Goal: Transaction & Acquisition: Obtain resource

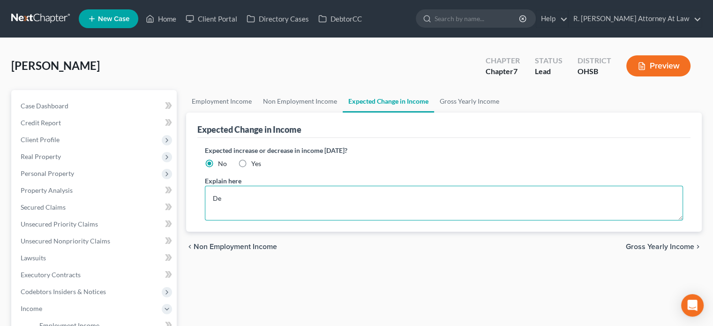
type textarea "D"
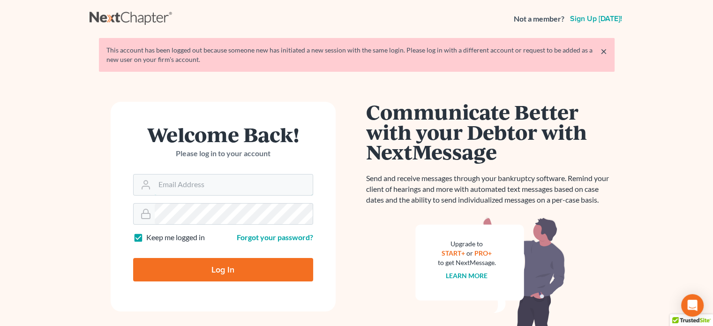
type input "[EMAIL_ADDRESS][DOMAIN_NAME]"
click at [192, 268] on input "Log In" at bounding box center [223, 269] width 180 height 23
type input "Thinking..."
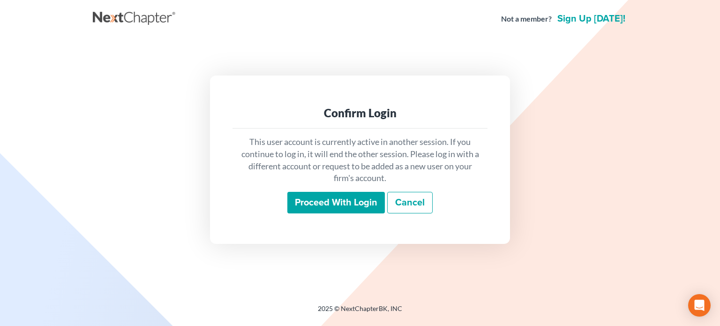
click at [322, 203] on input "Proceed with login" at bounding box center [337, 203] width 98 height 22
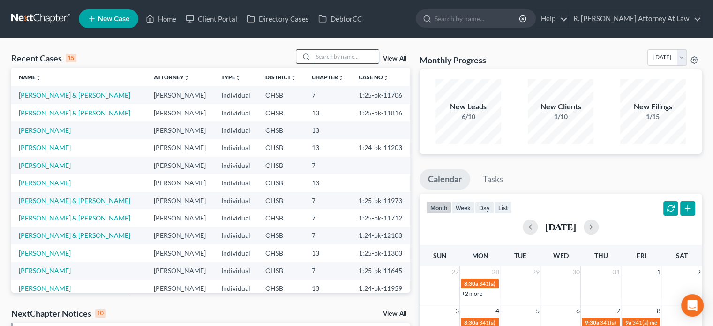
click at [334, 56] on input "search" at bounding box center [346, 57] width 66 height 14
type input "[PERSON_NAME]"
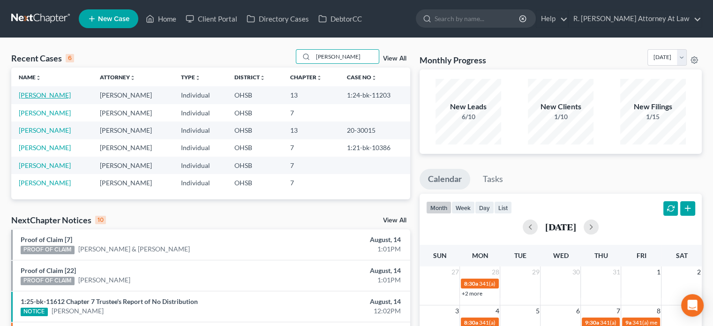
click at [36, 95] on link "[PERSON_NAME]" at bounding box center [45, 95] width 52 height 8
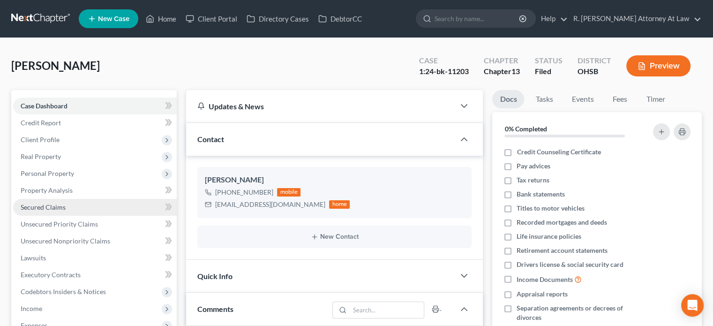
scroll to position [213, 0]
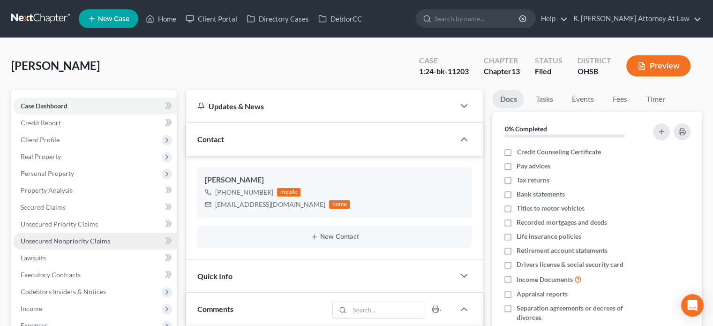
click at [71, 243] on span "Unsecured Nonpriority Claims" at bounding box center [66, 241] width 90 height 8
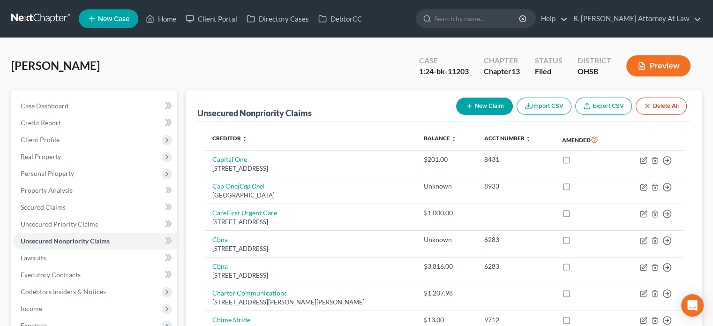
click at [467, 108] on icon "button" at bounding box center [470, 106] width 8 height 8
select select "0"
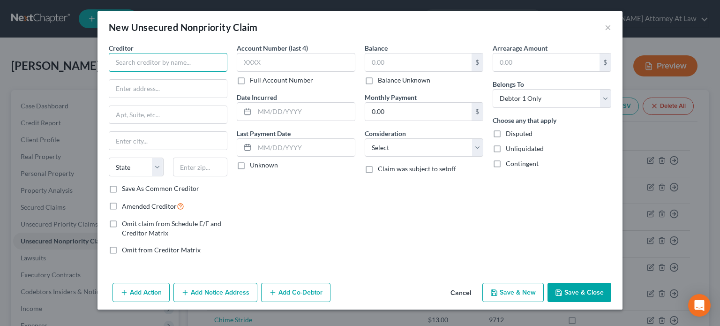
click at [117, 58] on input "text" at bounding box center [168, 62] width 119 height 19
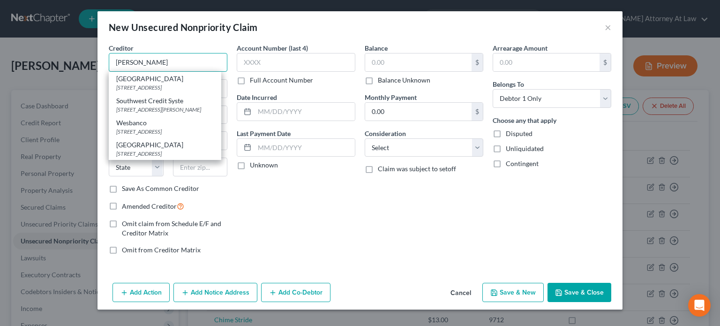
type input "[PERSON_NAME]"
click at [461, 291] on button "Cancel" at bounding box center [461, 293] width 36 height 19
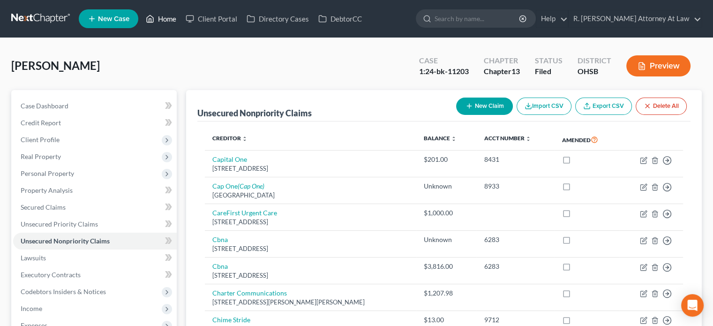
click at [161, 17] on link "Home" at bounding box center [161, 18] width 40 height 17
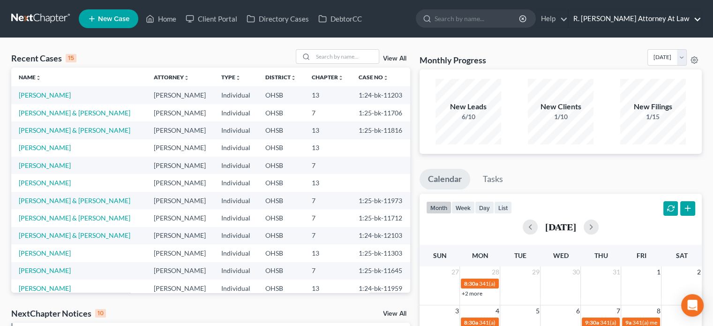
click at [606, 16] on link "R. [PERSON_NAME] Attorney At Law" at bounding box center [635, 18] width 133 height 17
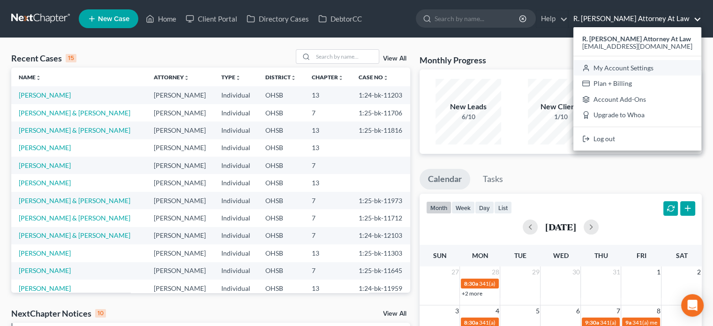
click at [619, 70] on link "My Account Settings" at bounding box center [638, 68] width 128 height 16
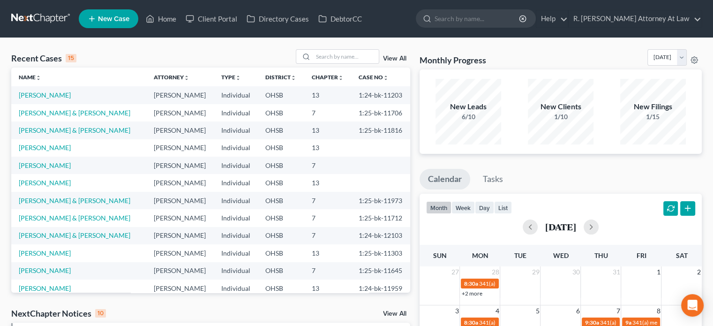
select select "62"
select select "24"
select select "36"
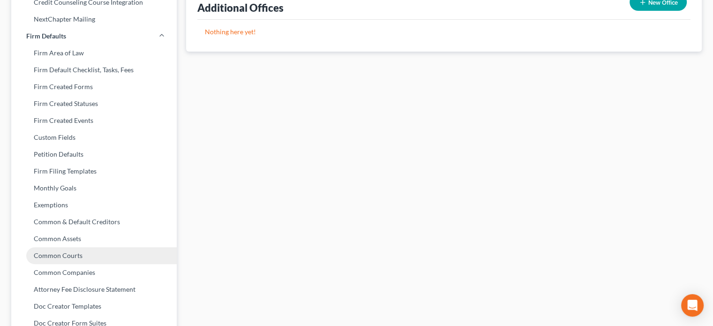
scroll to position [375, 0]
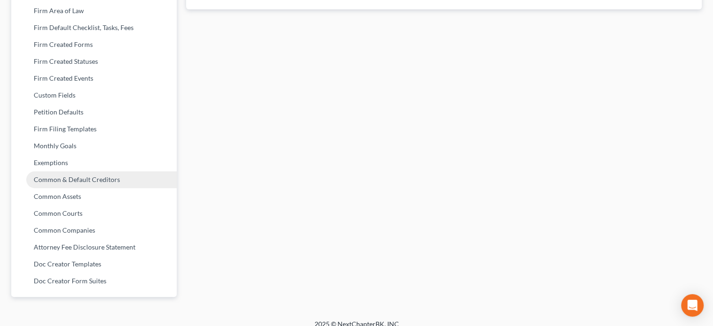
click at [53, 181] on link "Common & Default Creditors" at bounding box center [94, 179] width 166 height 17
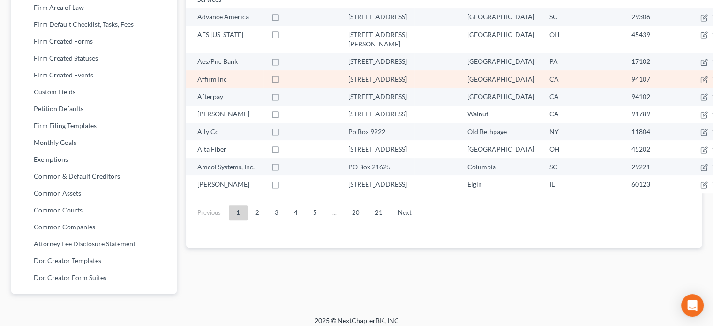
scroll to position [385, 0]
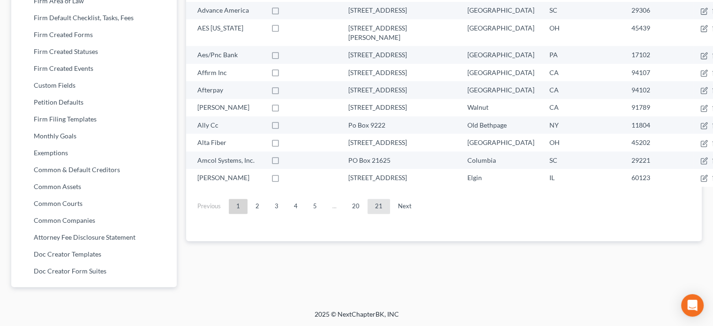
click at [377, 214] on link "21" at bounding box center [379, 206] width 23 height 15
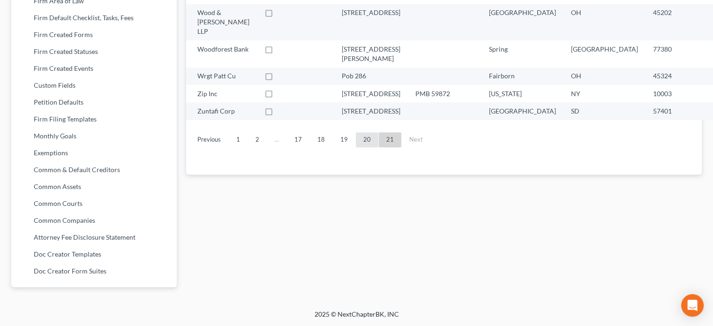
click at [360, 132] on link "20" at bounding box center [367, 139] width 23 height 15
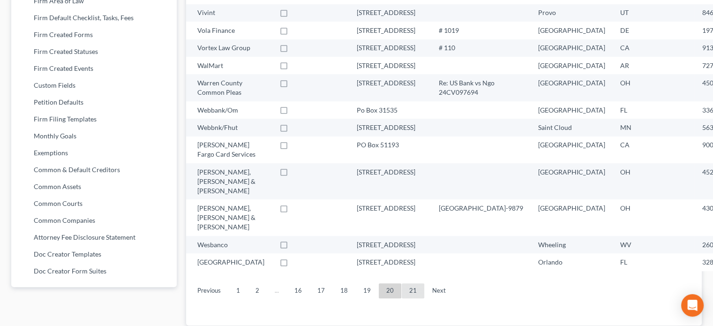
click at [409, 283] on link "21" at bounding box center [413, 290] width 23 height 15
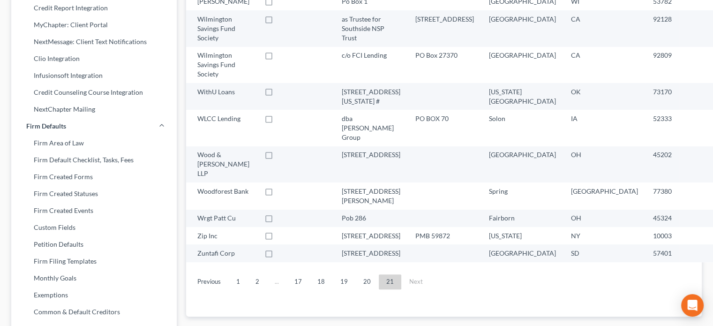
scroll to position [244, 0]
click at [359, 273] on link "20" at bounding box center [367, 280] width 23 height 15
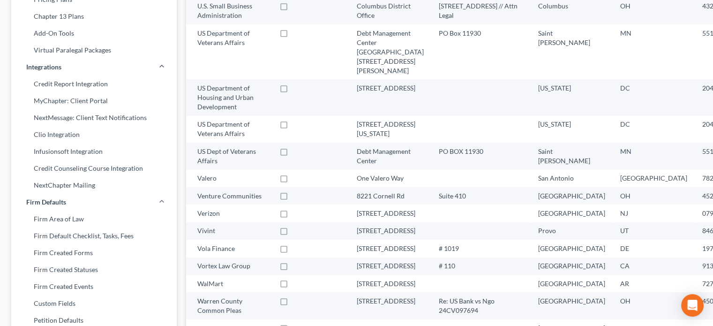
scroll to position [0, 0]
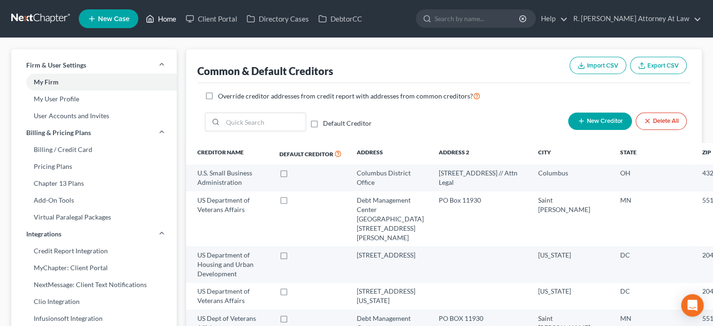
click at [167, 18] on link "Home" at bounding box center [161, 18] width 40 height 17
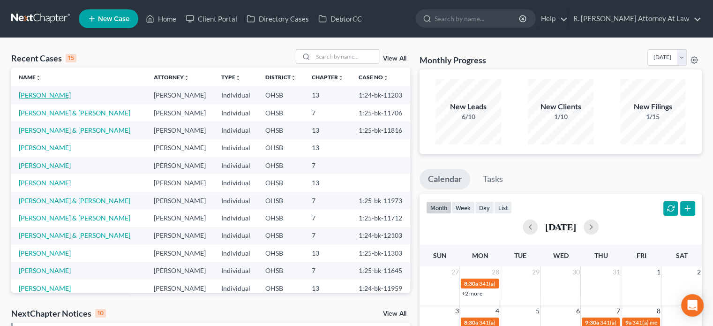
click at [46, 95] on link "[PERSON_NAME]" at bounding box center [45, 95] width 52 height 8
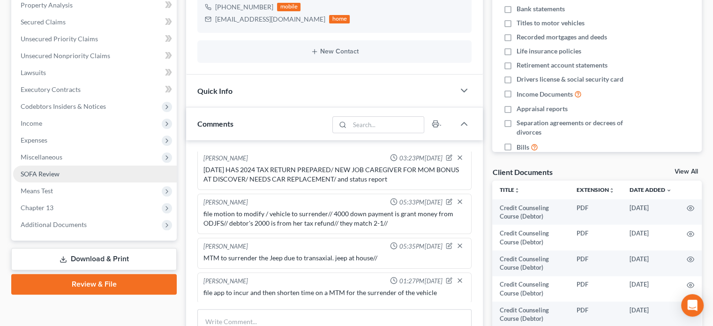
scroll to position [188, 0]
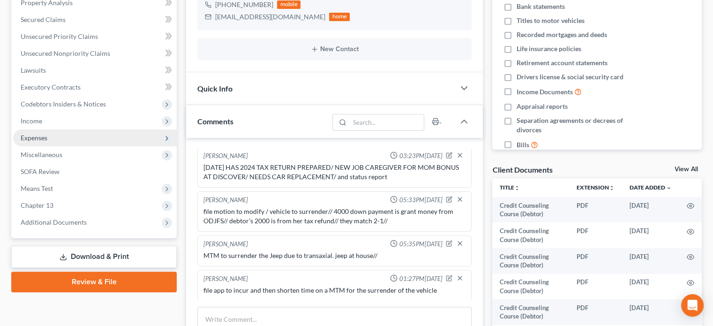
click at [33, 137] on span "Expenses" at bounding box center [34, 138] width 27 height 8
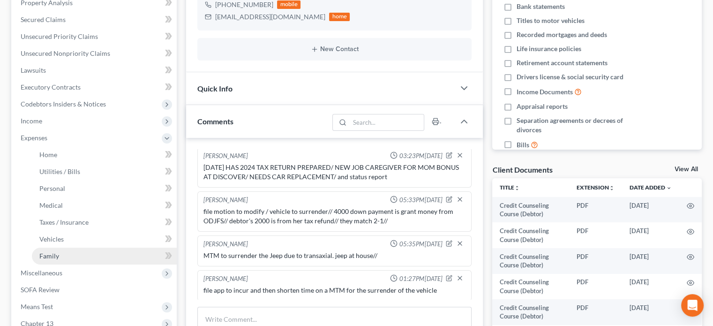
click at [42, 257] on span "Family" at bounding box center [49, 256] width 20 height 8
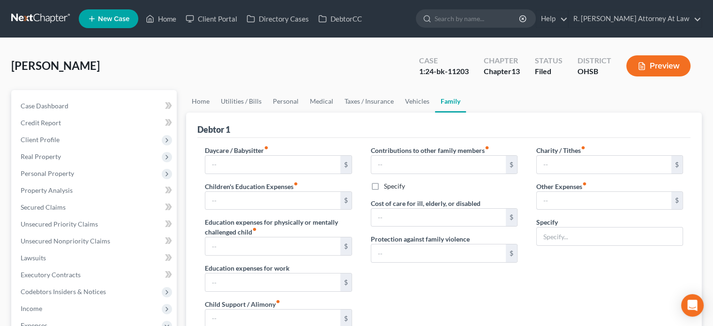
type input "430.00"
type input "0.00"
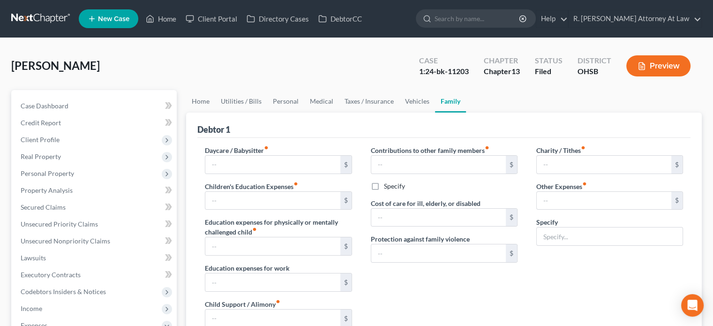
type input "0.00"
type input "203.00"
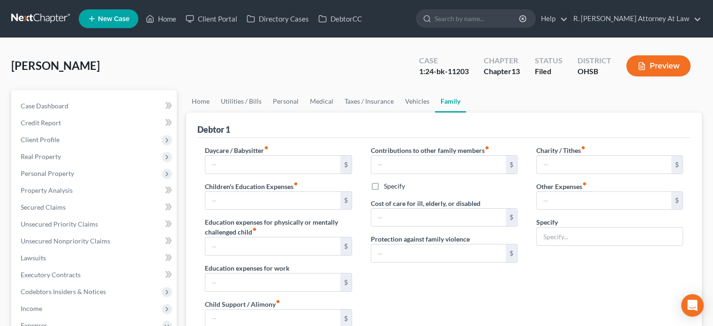
type input "Storage Unit 203"
radio input "true"
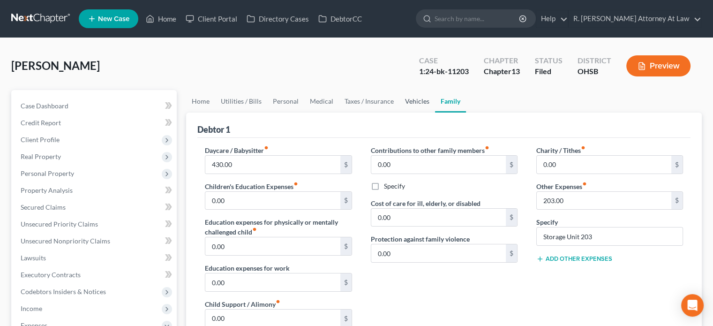
click at [412, 100] on link "Vehicles" at bounding box center [418, 101] width 36 height 23
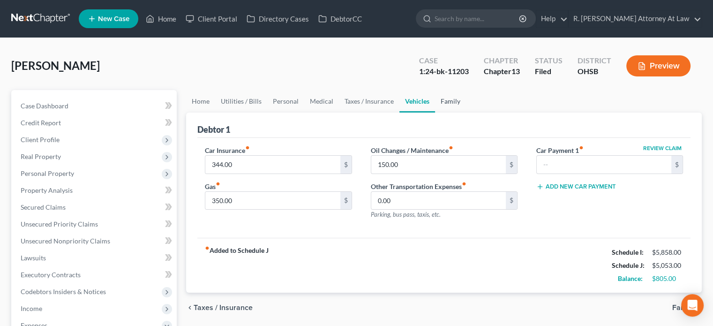
click at [452, 102] on link "Family" at bounding box center [450, 101] width 31 height 23
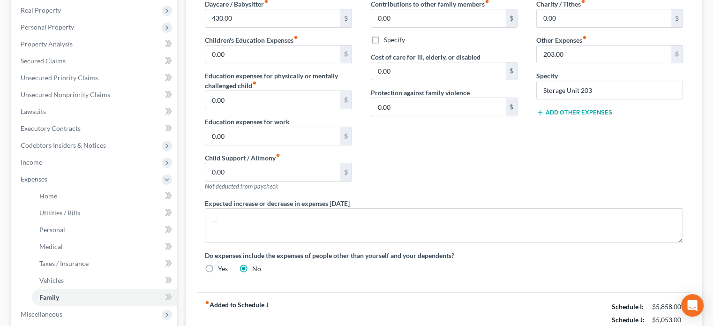
scroll to position [188, 0]
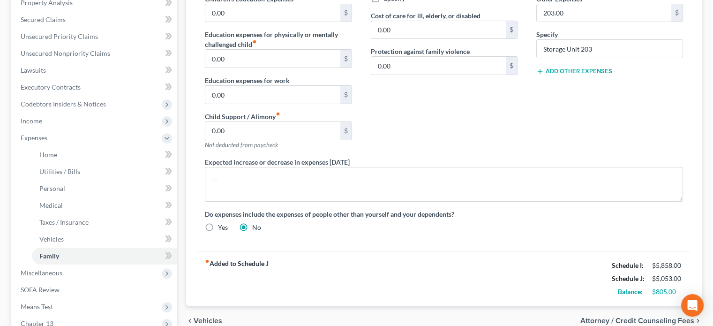
click at [566, 71] on button "Add Other Expenses" at bounding box center [575, 72] width 76 height 8
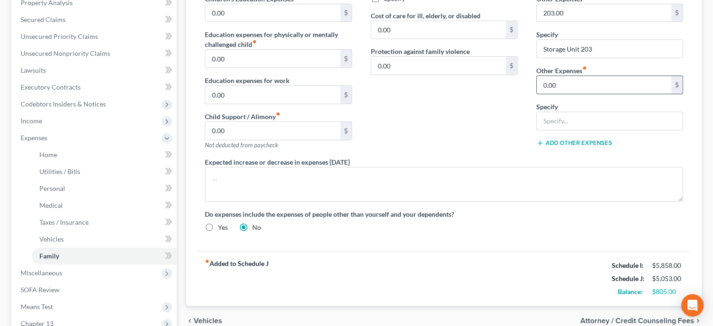
click at [565, 81] on input "0.00" at bounding box center [604, 85] width 135 height 18
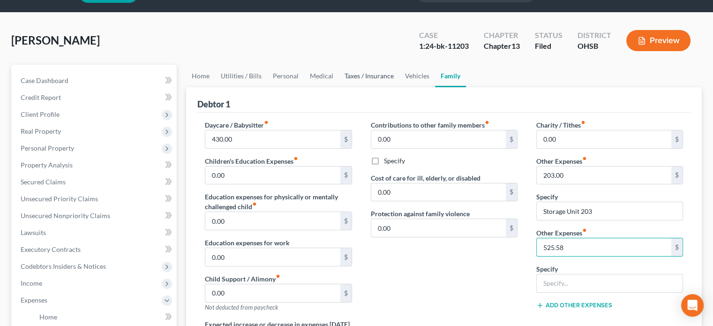
scroll to position [0, 0]
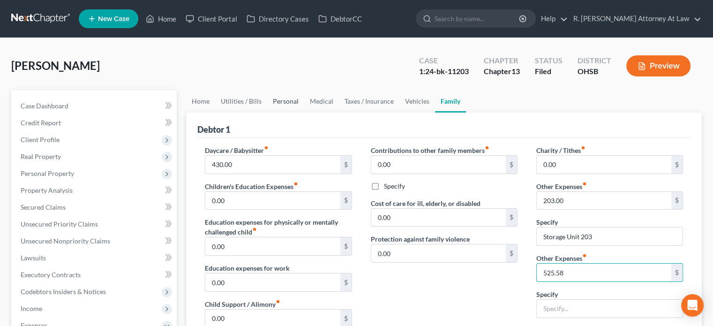
type input "525.58"
click at [285, 102] on link "Personal" at bounding box center [285, 101] width 37 height 23
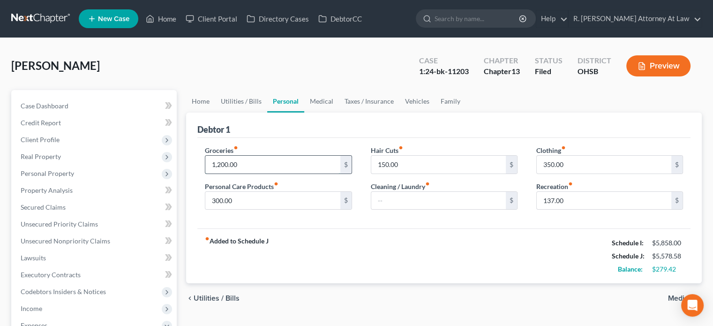
click at [247, 166] on input "1,200.00" at bounding box center [272, 165] width 135 height 18
type input "1,150"
click at [566, 162] on input "350.00" at bounding box center [604, 165] width 135 height 18
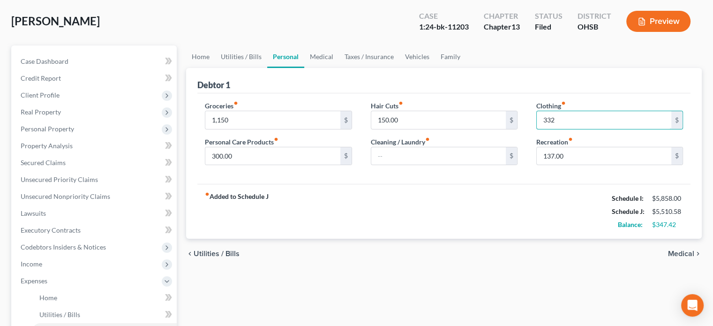
scroll to position [47, 0]
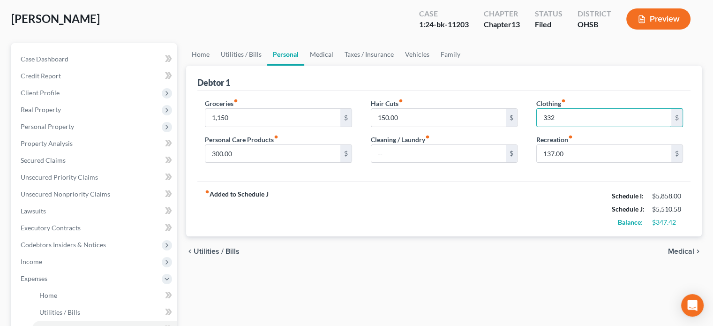
type input "332"
click at [235, 53] on link "Utilities / Bills" at bounding box center [241, 54] width 52 height 23
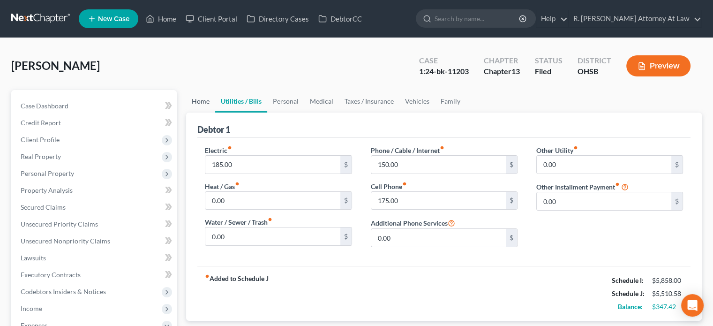
click at [199, 100] on link "Home" at bounding box center [200, 101] width 29 height 23
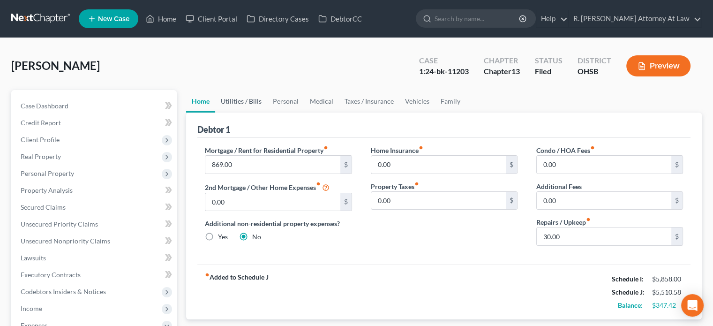
click at [231, 100] on link "Utilities / Bills" at bounding box center [241, 101] width 52 height 23
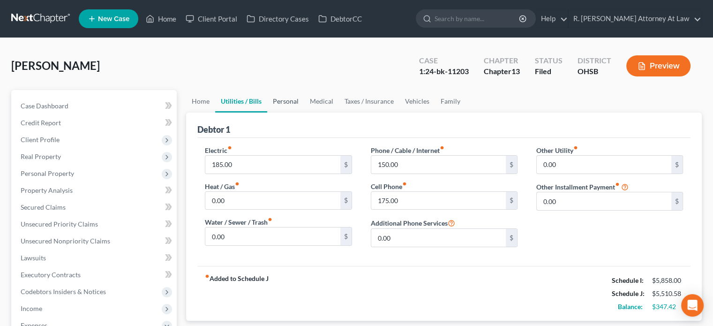
click at [288, 99] on link "Personal" at bounding box center [285, 101] width 37 height 23
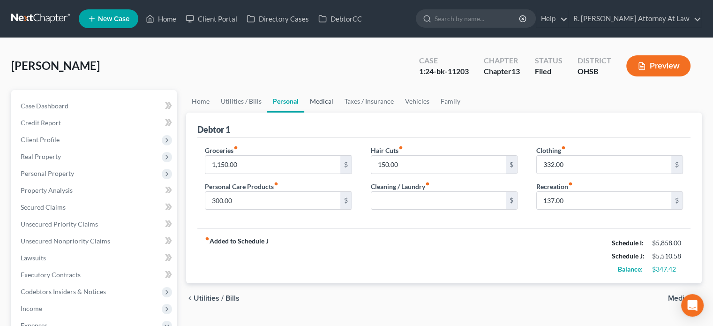
click at [319, 101] on link "Medical" at bounding box center [321, 101] width 35 height 23
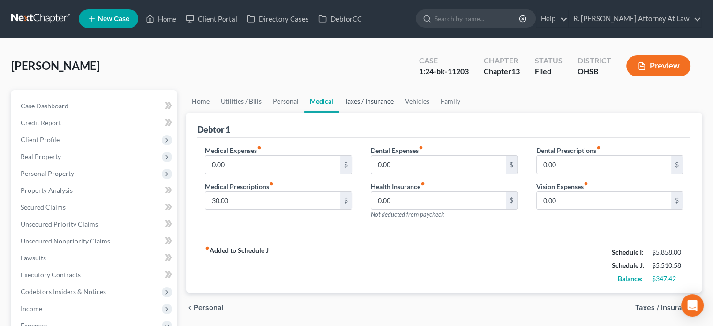
click at [372, 99] on link "Taxes / Insurance" at bounding box center [369, 101] width 61 height 23
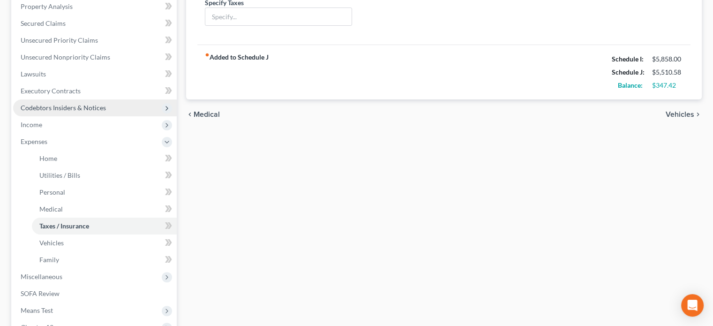
scroll to position [188, 0]
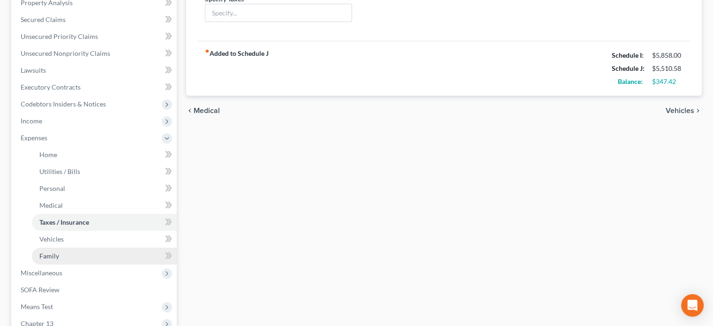
click at [45, 255] on span "Family" at bounding box center [49, 256] width 20 height 8
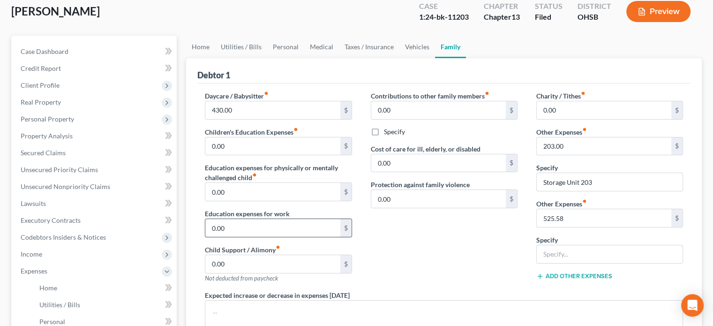
scroll to position [47, 0]
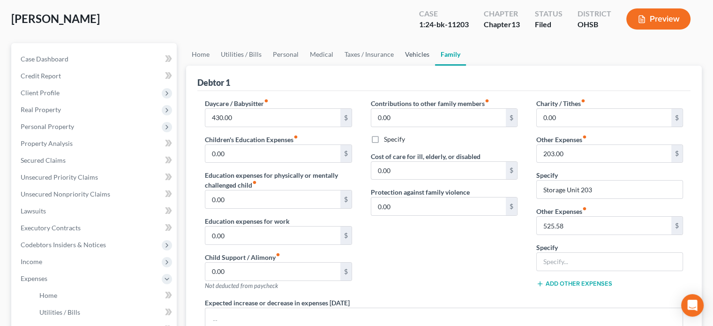
click at [416, 52] on link "Vehicles" at bounding box center [418, 54] width 36 height 23
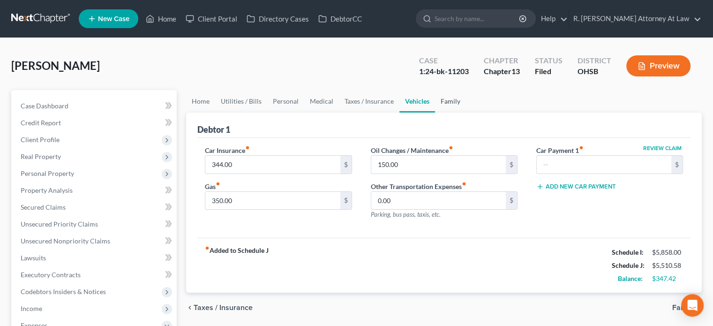
click at [445, 98] on link "Family" at bounding box center [450, 101] width 31 height 23
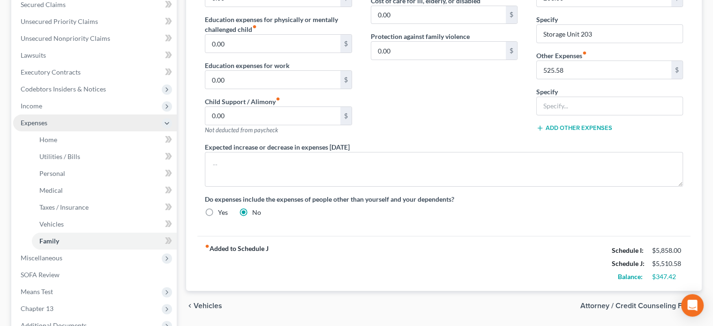
scroll to position [166, 0]
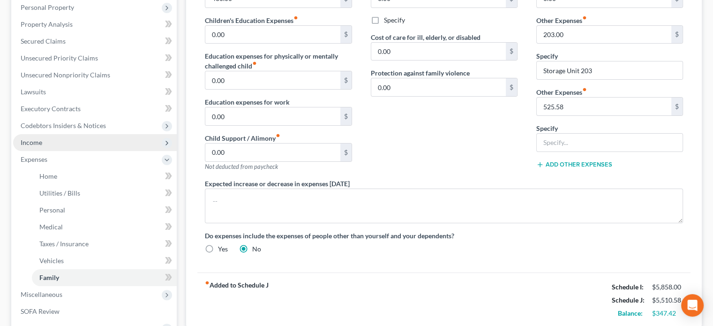
click at [36, 138] on span "Income" at bounding box center [32, 142] width 22 height 8
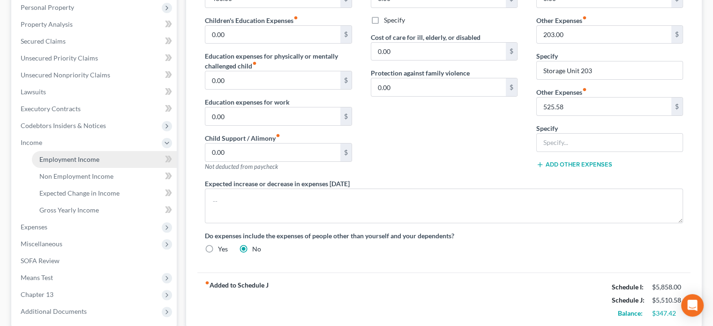
click at [55, 159] on span "Employment Income" at bounding box center [69, 159] width 60 height 8
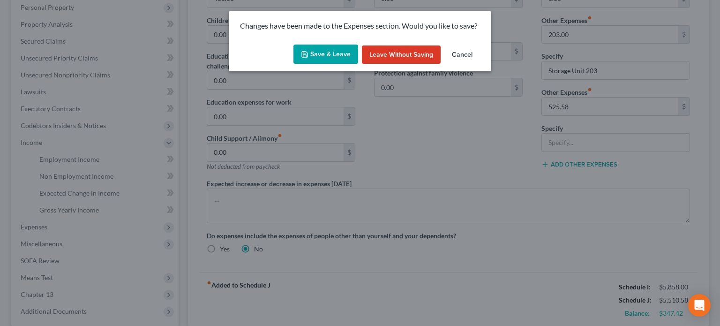
click at [319, 53] on button "Save & Leave" at bounding box center [326, 55] width 65 height 20
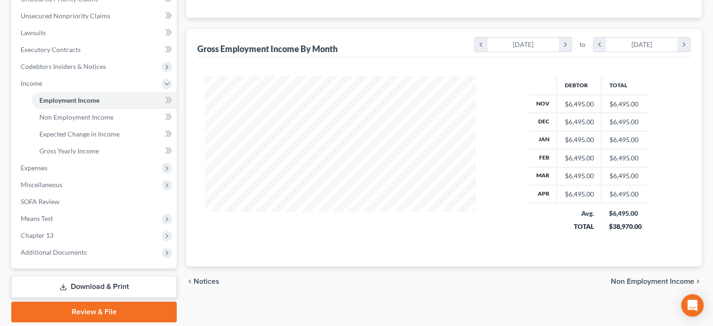
scroll to position [235, 0]
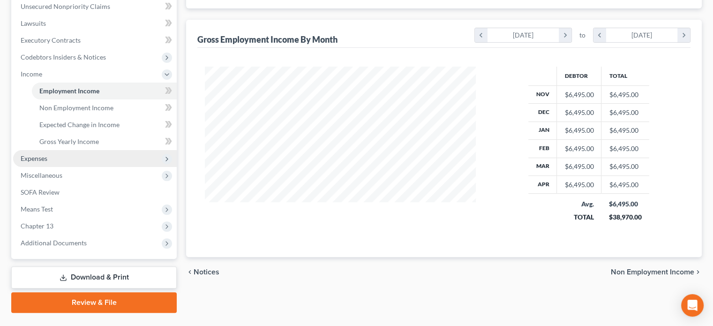
click at [39, 158] on span "Expenses" at bounding box center [34, 158] width 27 height 8
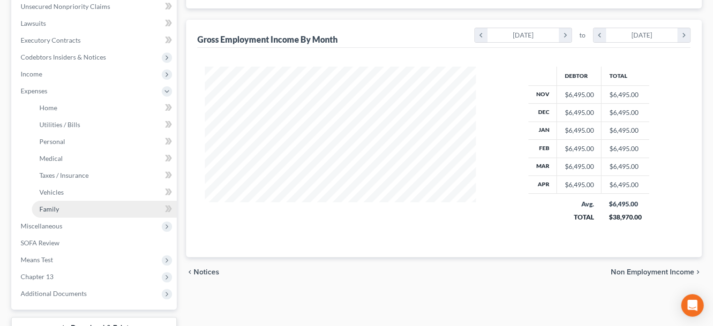
click at [49, 208] on span "Family" at bounding box center [49, 209] width 20 height 8
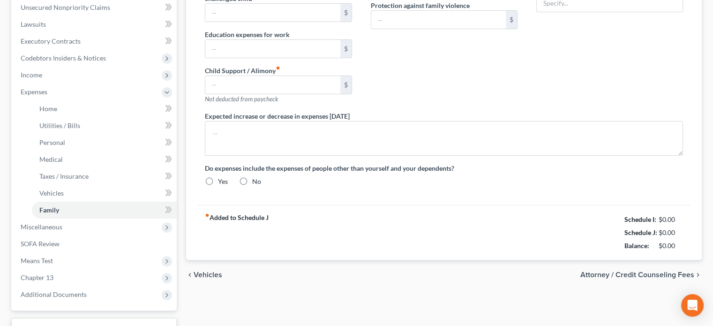
type input "430.00"
type input "0.00"
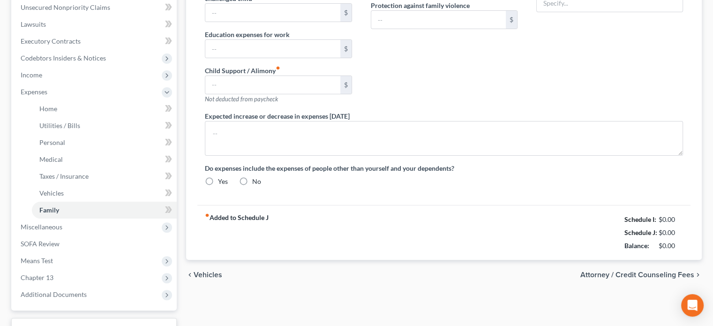
type input "0.00"
type input "203.00"
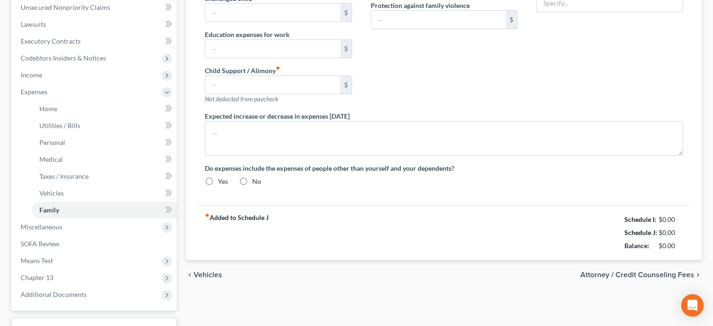
type input "Storage Unit 203"
radio input "true"
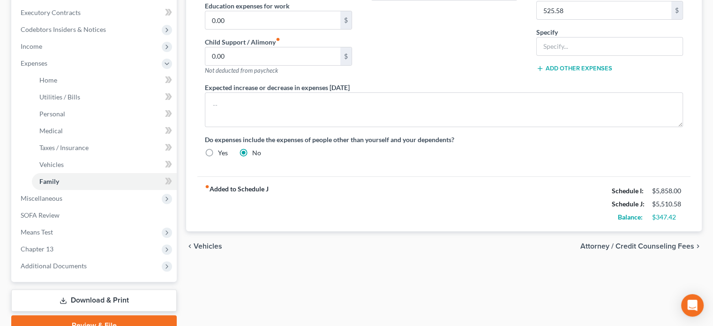
scroll to position [281, 0]
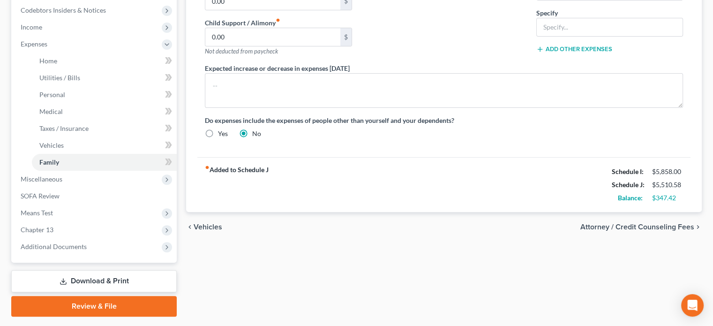
click at [104, 275] on link "Download & Print" at bounding box center [94, 281] width 166 height 22
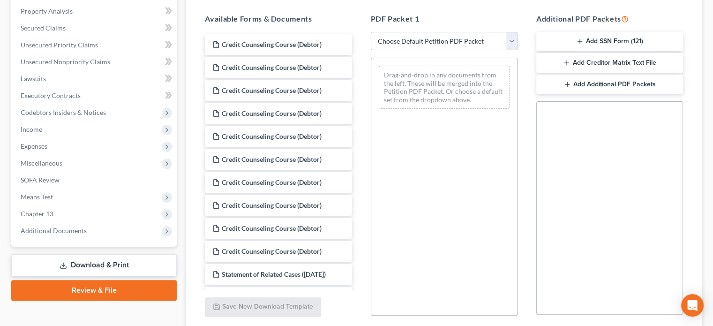
scroll to position [188, 0]
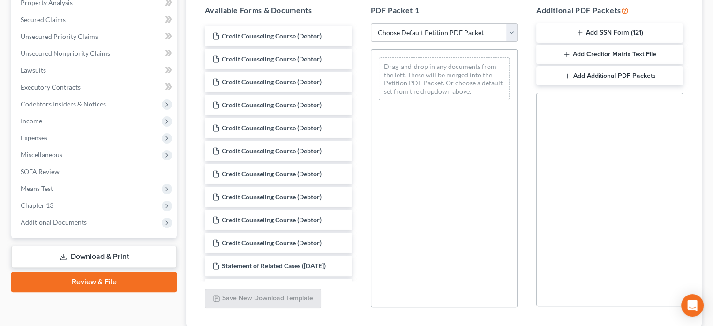
click at [416, 30] on select "Choose Default Petition PDF Packet Complete Bankruptcy Petition (all forms and …" at bounding box center [444, 32] width 147 height 19
select select "2"
click at [371, 23] on select "Choose Default Petition PDF Packet Complete Bankruptcy Petition (all forms and …" at bounding box center [444, 32] width 147 height 19
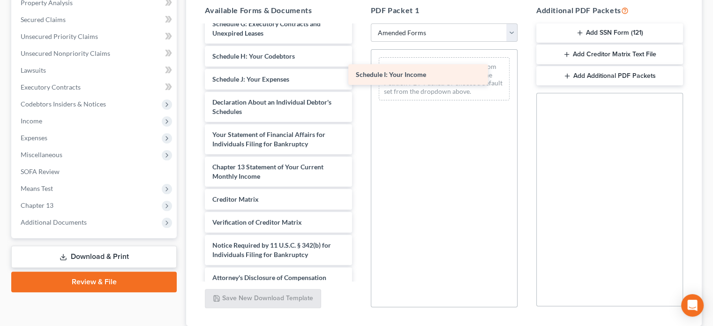
drag, startPoint x: 245, startPoint y: 80, endPoint x: 390, endPoint y: 76, distance: 145.0
click at [359, 76] on div "Schedule I: Your Income Voluntary Petition for Individuals Filing for Bankruptc…" at bounding box center [278, 63] width 162 height 450
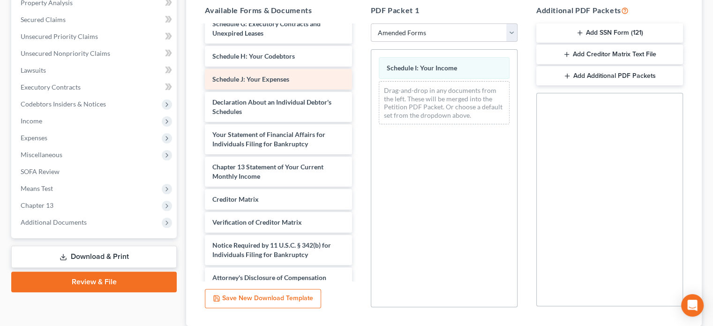
scroll to position [173, 0]
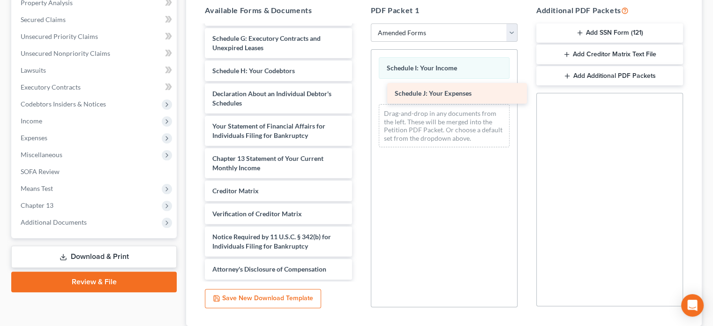
drag, startPoint x: 285, startPoint y: 84, endPoint x: 467, endPoint y: 99, distance: 183.1
click at [359, 99] on div "Schedule J: Your Expenses Voluntary Petition for Individuals Filing for Bankrup…" at bounding box center [278, 66] width 162 height 427
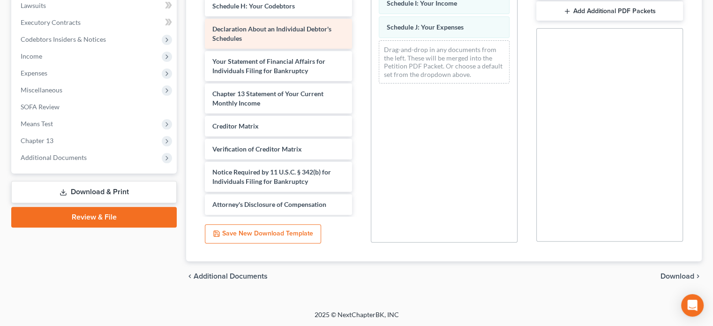
scroll to position [141, 0]
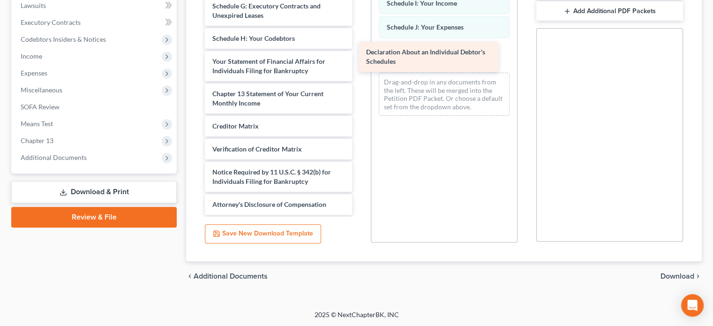
drag, startPoint x: 250, startPoint y: 33, endPoint x: 405, endPoint y: 58, distance: 156.7
click at [359, 58] on div "Declaration About an Individual Debtor's Schedules Voluntary Petition for Indiv…" at bounding box center [278, 17] width 162 height 394
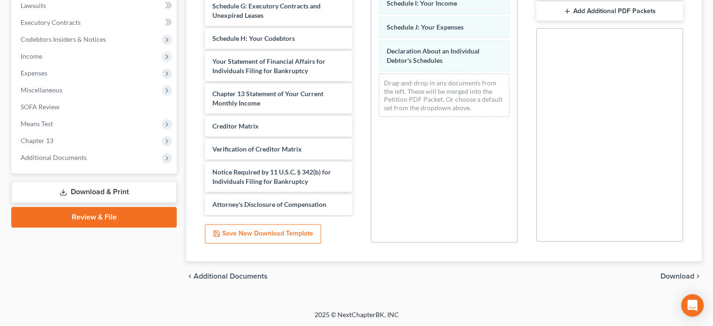
click at [668, 274] on span "Download" at bounding box center [678, 276] width 34 height 8
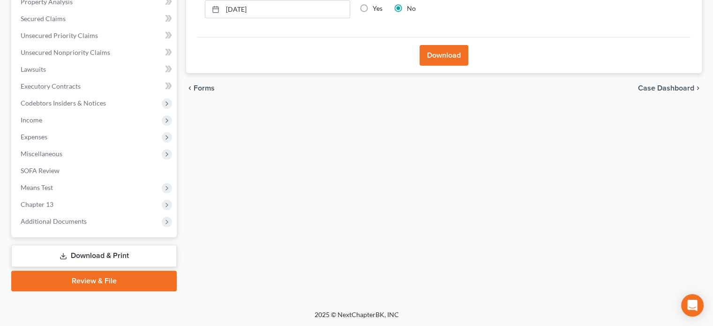
click at [452, 59] on button "Download" at bounding box center [444, 55] width 49 height 21
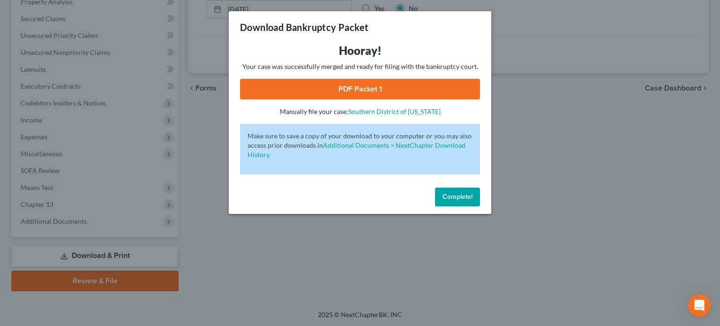
click at [373, 88] on link "PDF Packet 1" at bounding box center [360, 89] width 240 height 21
click at [445, 196] on span "Complete!" at bounding box center [458, 197] width 30 height 8
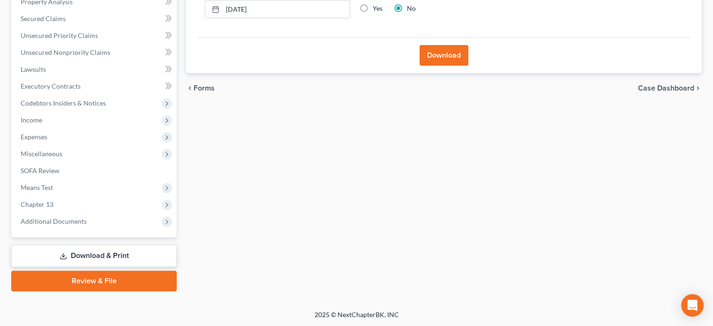
click at [77, 253] on link "Download & Print" at bounding box center [94, 256] width 166 height 22
click at [61, 216] on span "Additional Documents" at bounding box center [95, 221] width 164 height 17
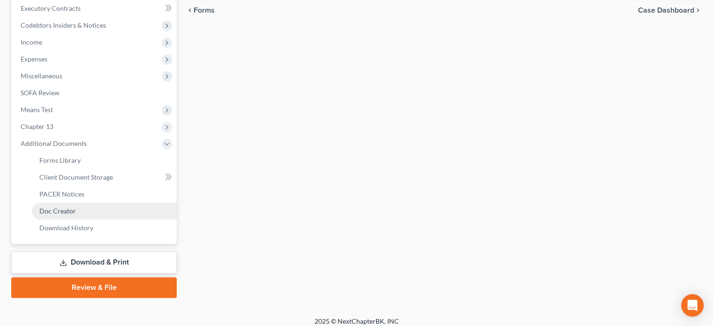
scroll to position [273, 0]
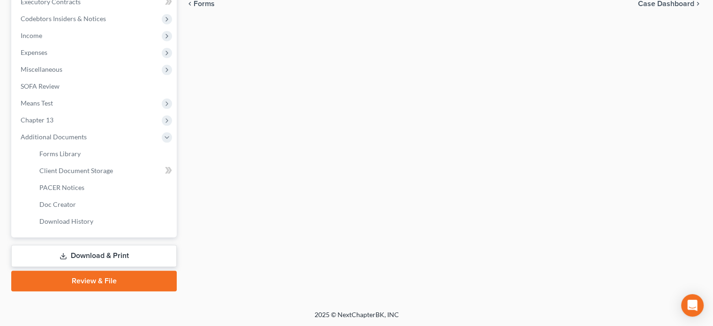
click at [93, 251] on link "Download & Print" at bounding box center [94, 256] width 166 height 22
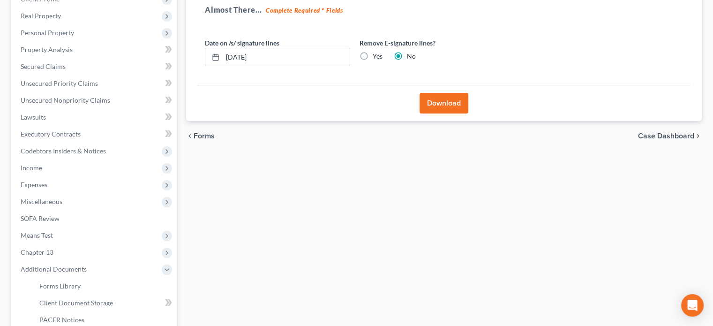
scroll to position [235, 0]
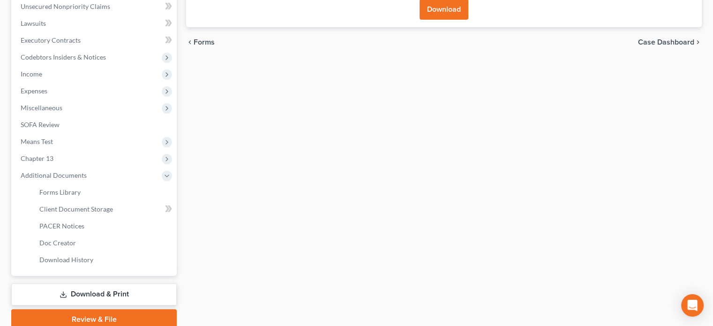
click at [71, 294] on link "Download & Print" at bounding box center [94, 294] width 166 height 22
click at [62, 257] on span "Download History" at bounding box center [66, 260] width 54 height 8
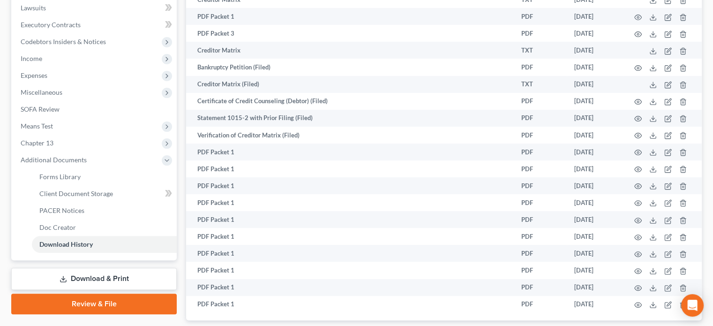
scroll to position [314, 0]
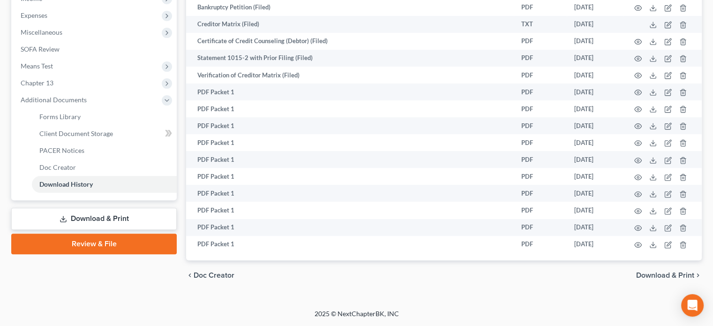
click at [84, 212] on link "Download & Print" at bounding box center [94, 219] width 166 height 22
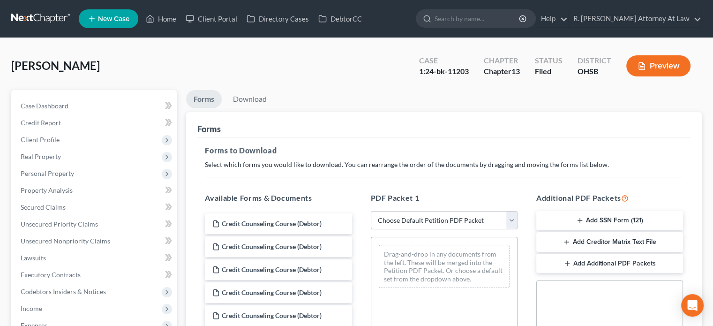
click at [413, 218] on select "Choose Default Petition PDF Packet Complete Bankruptcy Petition (all forms and …" at bounding box center [444, 220] width 147 height 19
select select "2"
click at [371, 211] on select "Choose Default Petition PDF Packet Complete Bankruptcy Petition (all forms and …" at bounding box center [444, 220] width 147 height 19
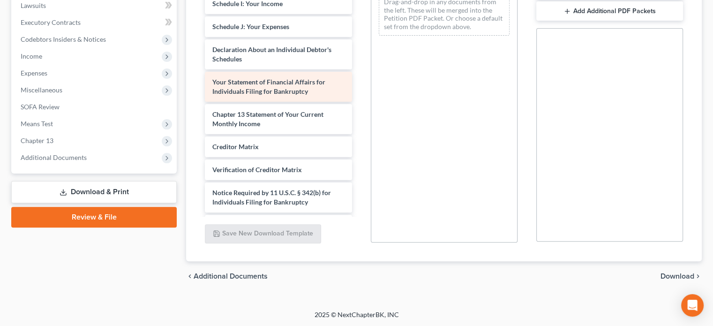
scroll to position [126, 0]
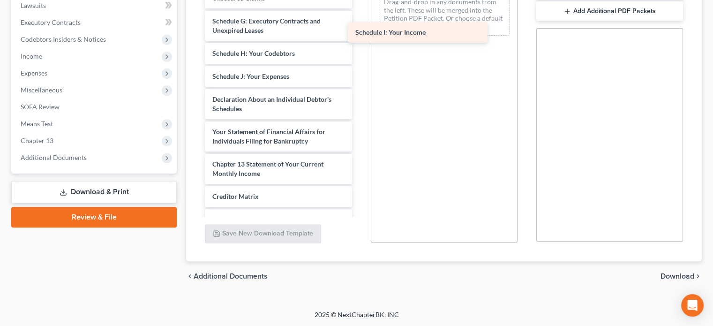
drag, startPoint x: 233, startPoint y: 76, endPoint x: 376, endPoint y: 33, distance: 149.4
click at [359, 33] on div "Schedule I: Your Income Voluntary Petition for Individuals Filing for Bankruptc…" at bounding box center [278, 60] width 162 height 450
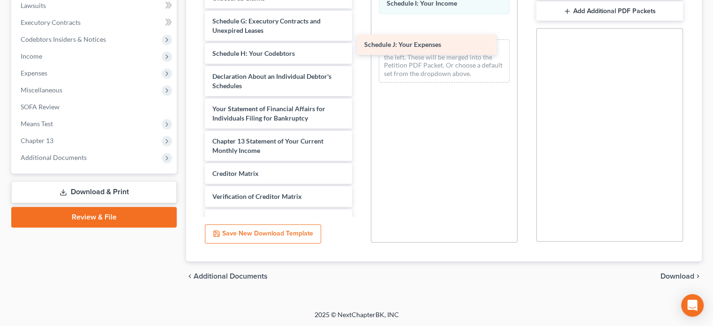
drag, startPoint x: 223, startPoint y: 76, endPoint x: 375, endPoint y: 45, distance: 155.1
click at [359, 45] on div "Schedule J: Your Expenses Voluntary Petition for Individuals Filing for Bankrup…" at bounding box center [278, 48] width 162 height 427
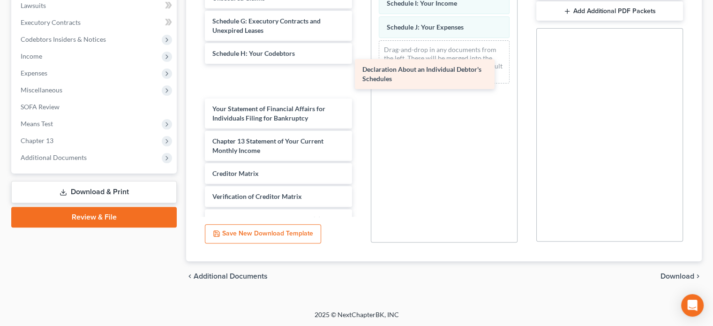
drag, startPoint x: 204, startPoint y: 87, endPoint x: 366, endPoint y: 87, distance: 161.3
click at [355, 81] on div "Declaration About an Individual Debtor's Schedules Voluntary Petition for Indiv…" at bounding box center [278, 48] width 162 height 427
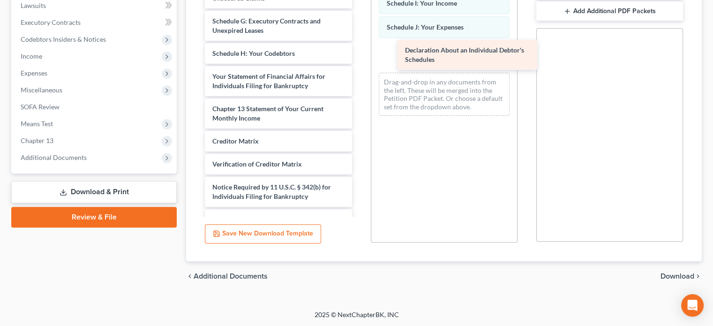
drag, startPoint x: 233, startPoint y: 75, endPoint x: 426, endPoint y: 49, distance: 194.4
click at [359, 49] on div "Declaration About an Individual Debtor's Schedules Voluntary Petition for Indiv…" at bounding box center [278, 32] width 162 height 394
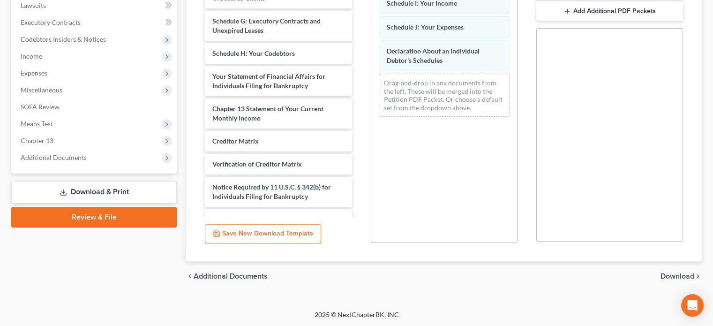
click at [683, 277] on span "Download" at bounding box center [678, 276] width 34 height 8
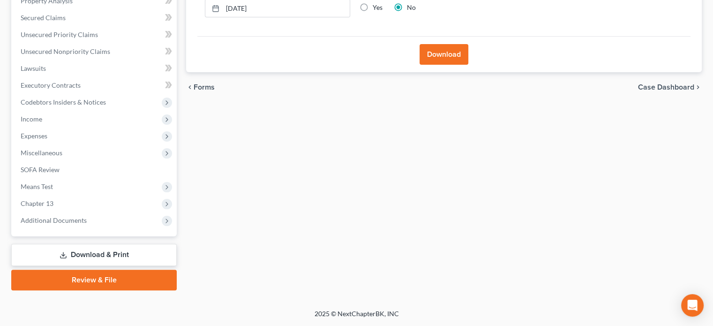
scroll to position [189, 0]
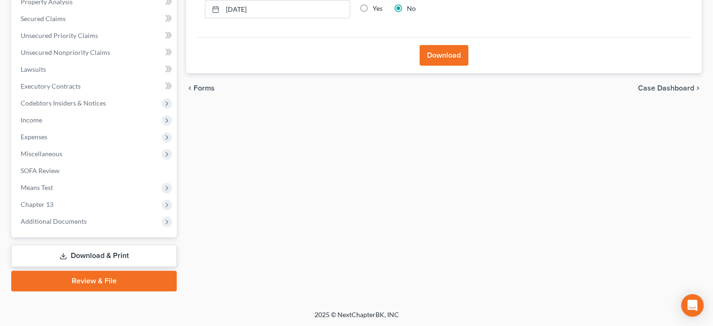
click at [447, 54] on button "Download" at bounding box center [444, 55] width 49 height 21
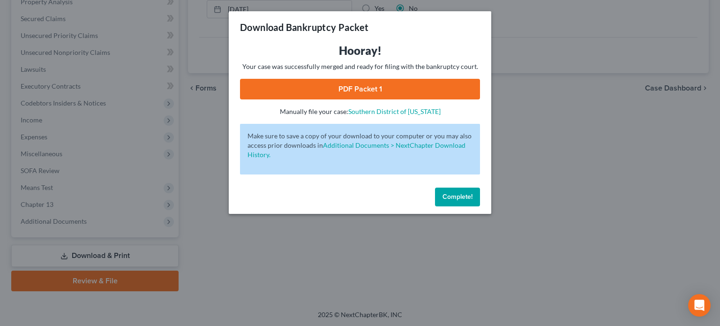
click at [352, 90] on link "PDF Packet 1" at bounding box center [360, 89] width 240 height 21
click at [454, 196] on span "Complete!" at bounding box center [458, 197] width 30 height 8
